Goal: Information Seeking & Learning: Learn about a topic

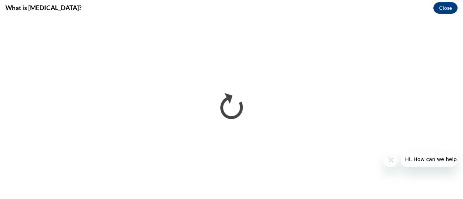
click at [390, 162] on icon "Close message from company" at bounding box center [390, 160] width 6 height 6
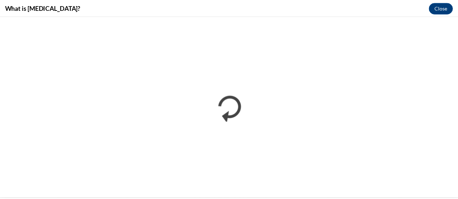
scroll to position [273, 0]
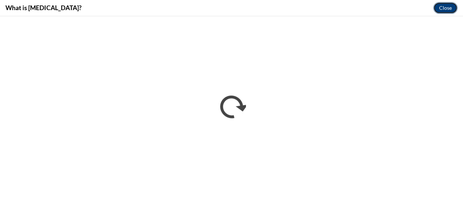
click at [449, 9] on button "Close" at bounding box center [445, 8] width 24 height 12
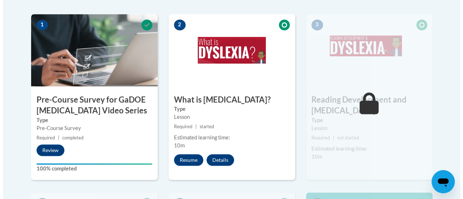
scroll to position [239, 0]
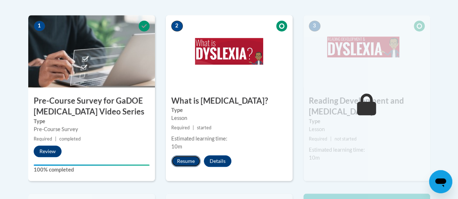
click at [177, 157] on button "Resume" at bounding box center [185, 162] width 29 height 12
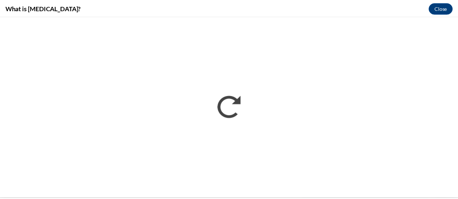
scroll to position [0, 0]
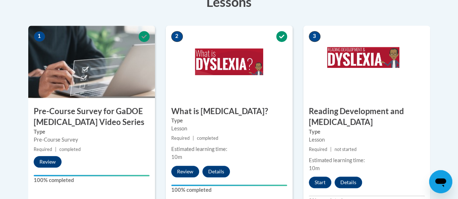
scroll to position [211, 0]
